Goal: Navigation & Orientation: Find specific page/section

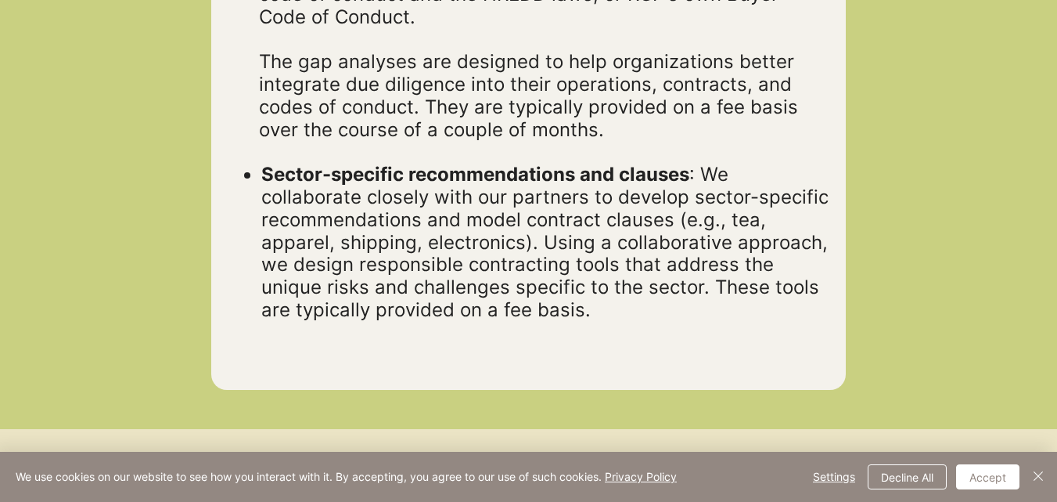
scroll to position [2309, 0]
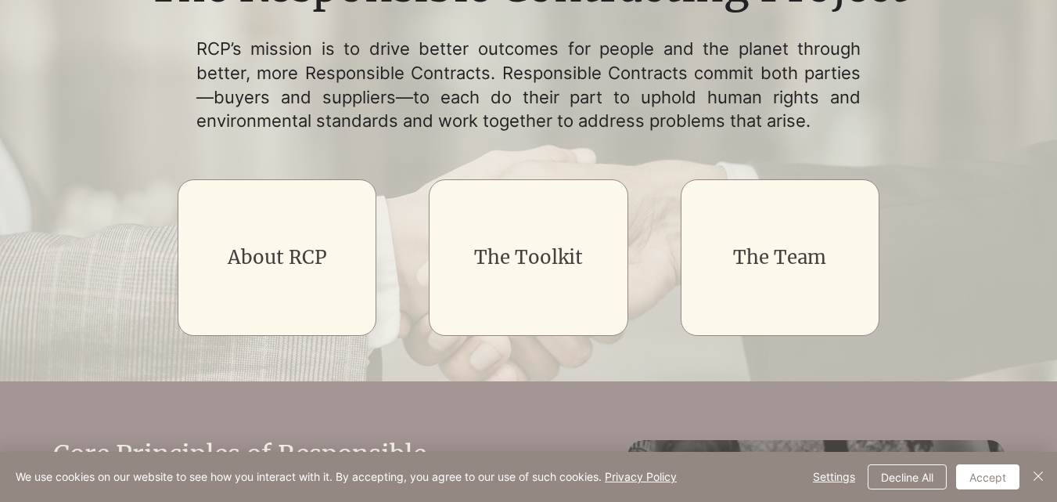
scroll to position [251, 0]
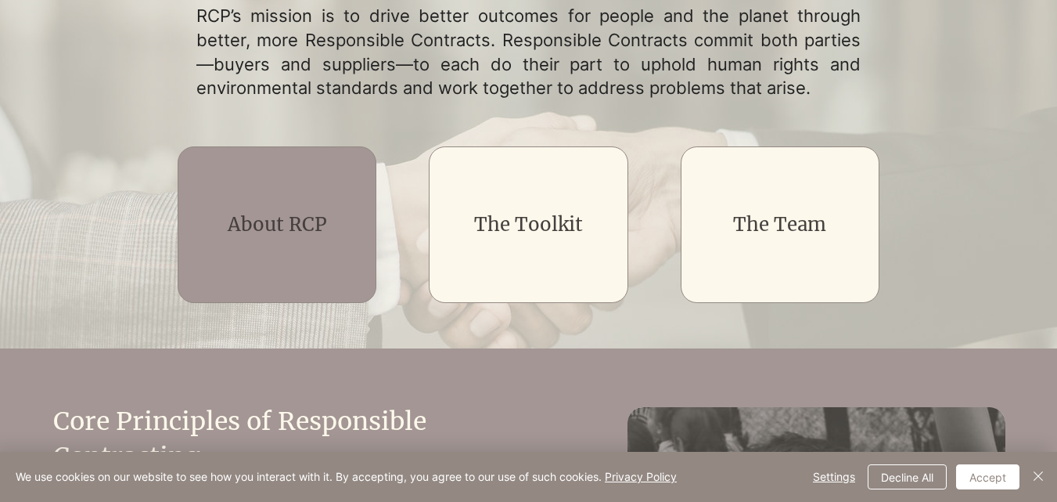
click at [333, 250] on div "main content" at bounding box center [277, 224] width 199 height 157
click at [299, 233] on link "About RCP" at bounding box center [277, 224] width 99 height 24
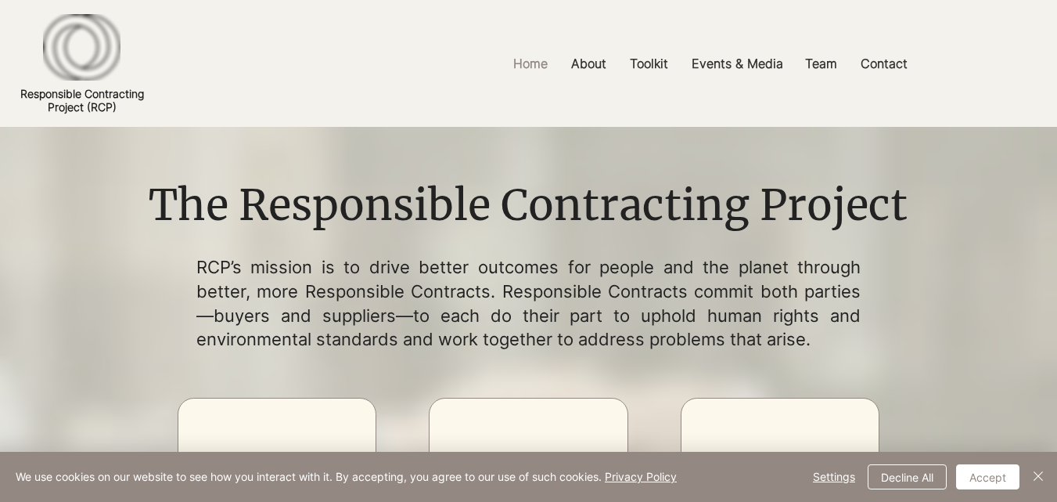
scroll to position [251, 0]
